Goal: Information Seeking & Learning: Learn about a topic

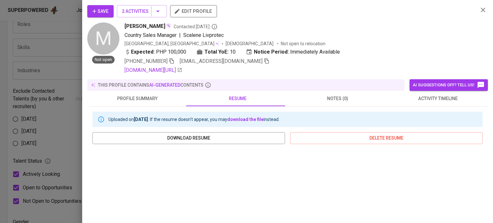
click at [0, 38] on div at bounding box center [246, 111] width 493 height 223
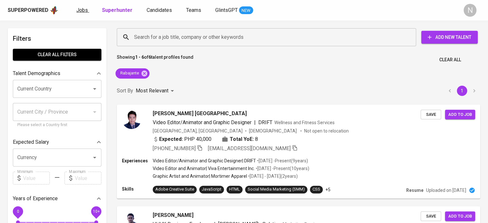
click at [80, 9] on span "Jobs" at bounding box center [82, 10] width 12 height 6
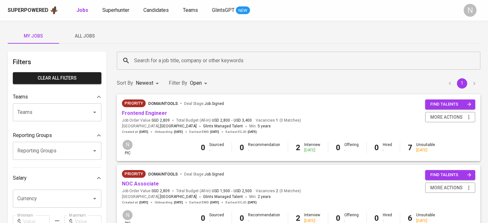
click at [84, 38] on span "All Jobs" at bounding box center [85, 36] width 44 height 8
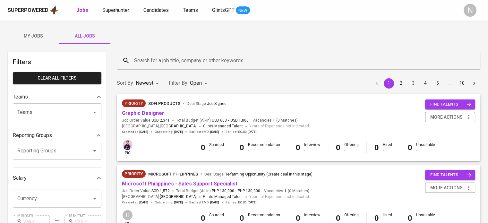
click at [140, 62] on input "Search for a job title, company or other keywords" at bounding box center [299, 61] width 335 height 12
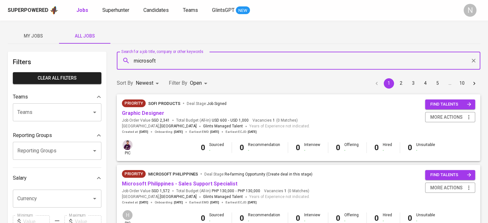
type input "microsoft"
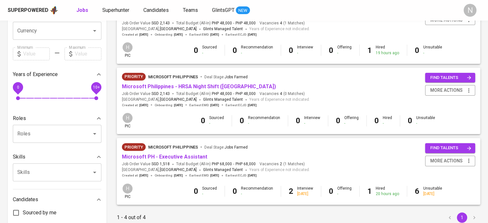
scroll to position [192, 0]
